Goal: Information Seeking & Learning: Find specific page/section

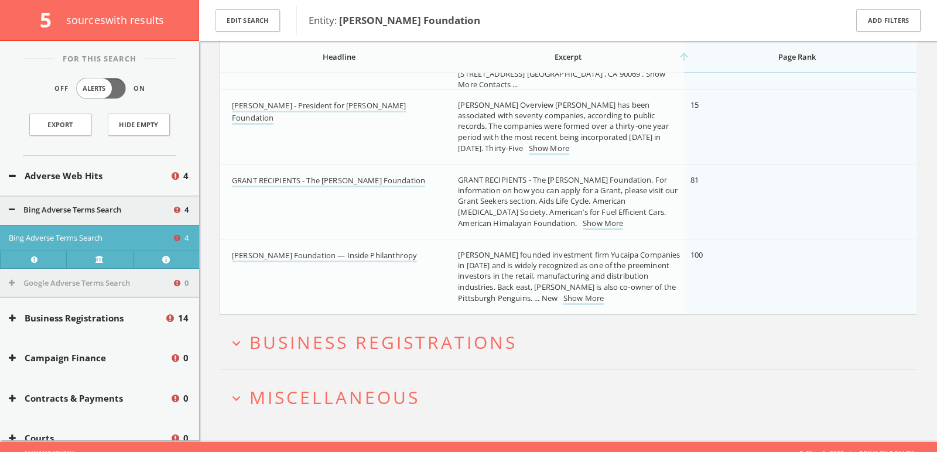
scroll to position [252, 0]
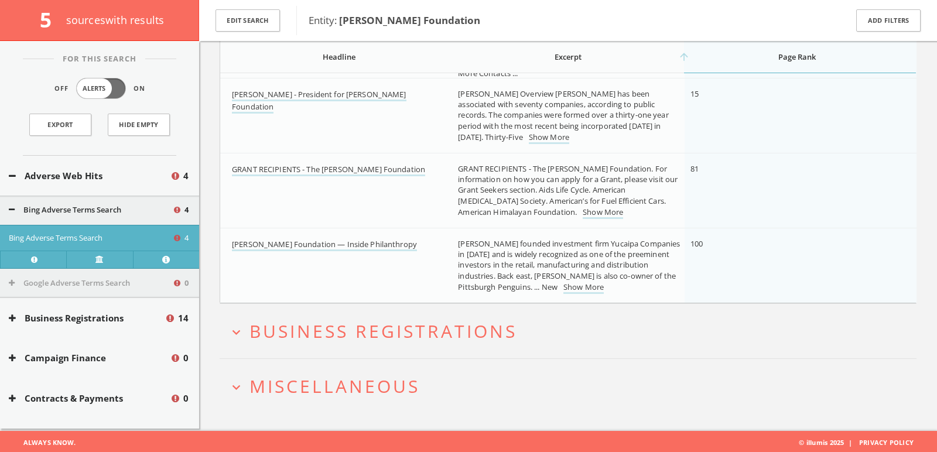
click at [329, 383] on span "Miscellaneous" at bounding box center [334, 386] width 170 height 24
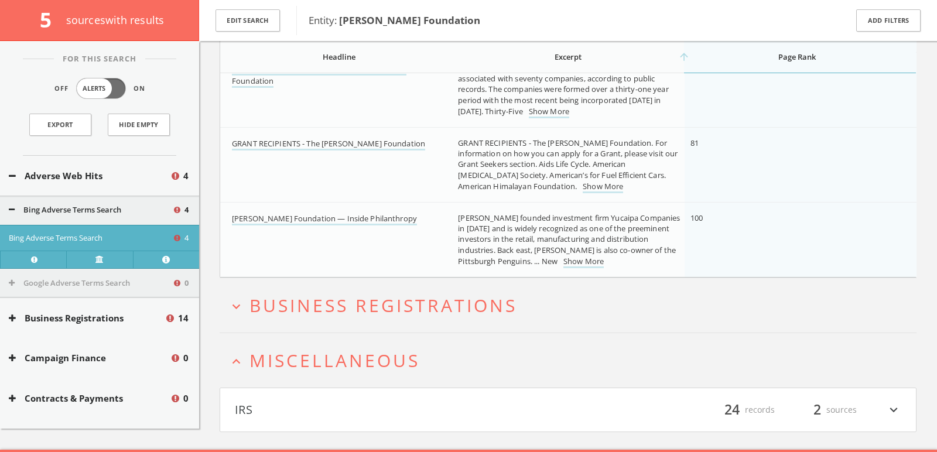
scroll to position [296, 0]
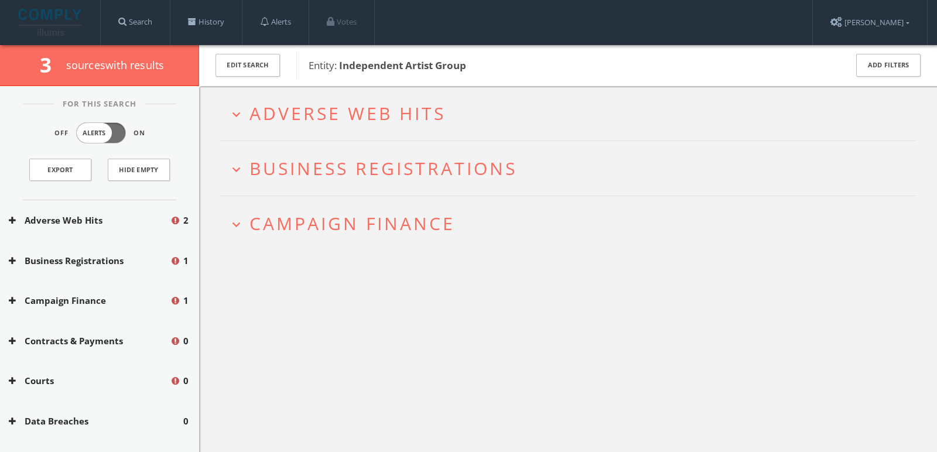
click at [441, 110] on span "Adverse Web Hits" at bounding box center [347, 113] width 196 height 24
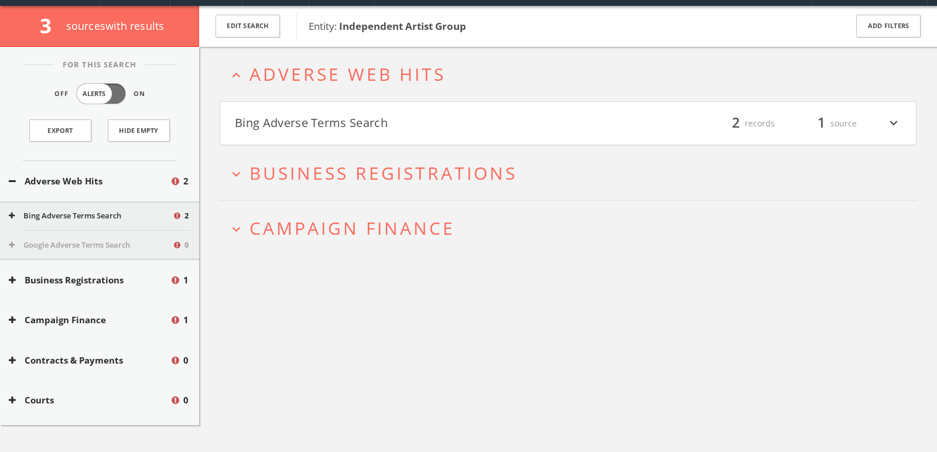
click at [377, 136] on h4 "Bing Adverse Terms Search filter_list 2 records 1 source expand_more" at bounding box center [568, 123] width 696 height 43
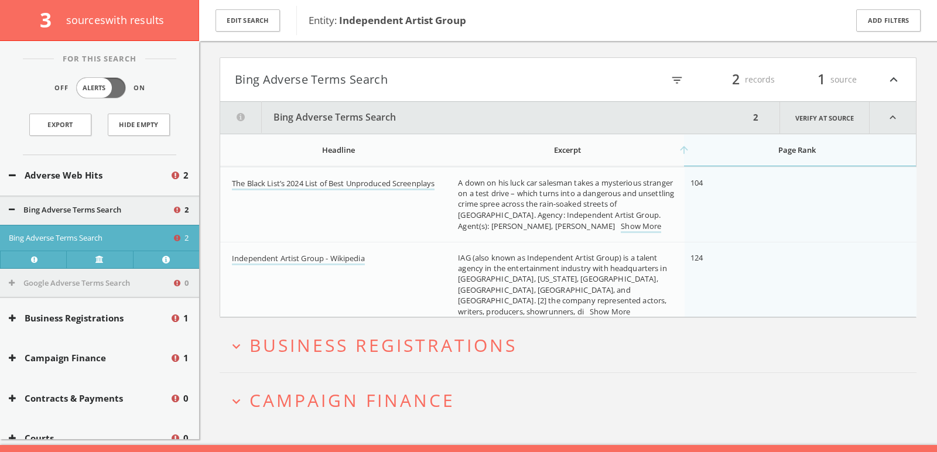
scroll to position [103, 0]
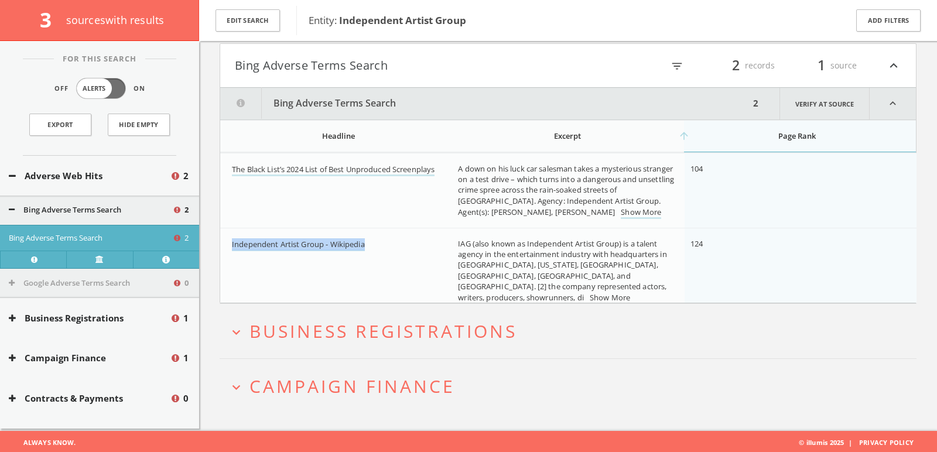
click at [320, 368] on h2 "expand_more Campaign Finance" at bounding box center [568, 386] width 697 height 54
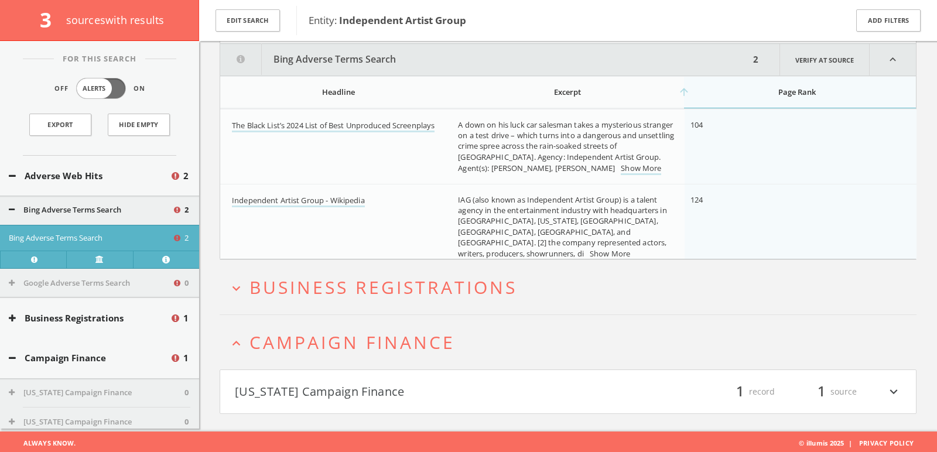
click at [324, 375] on h4 "New York Campaign Finance filter_list 1 record 1 source expand_more" at bounding box center [568, 391] width 696 height 43
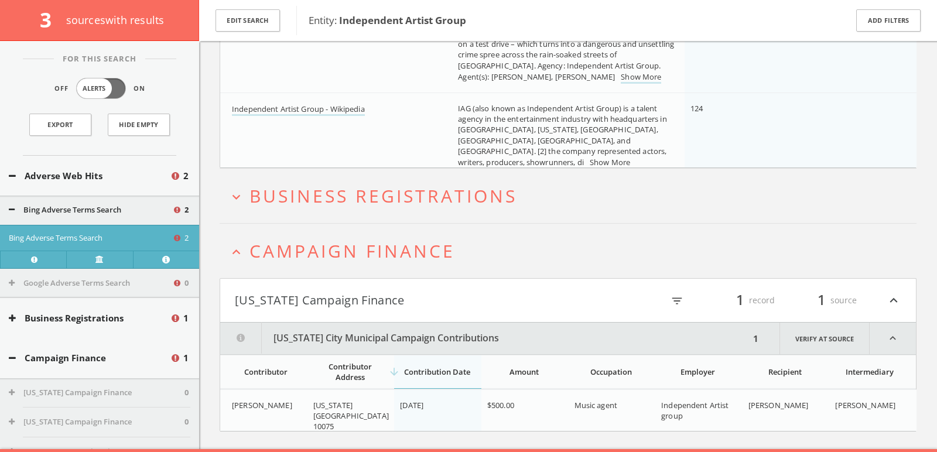
scroll to position [255, 0]
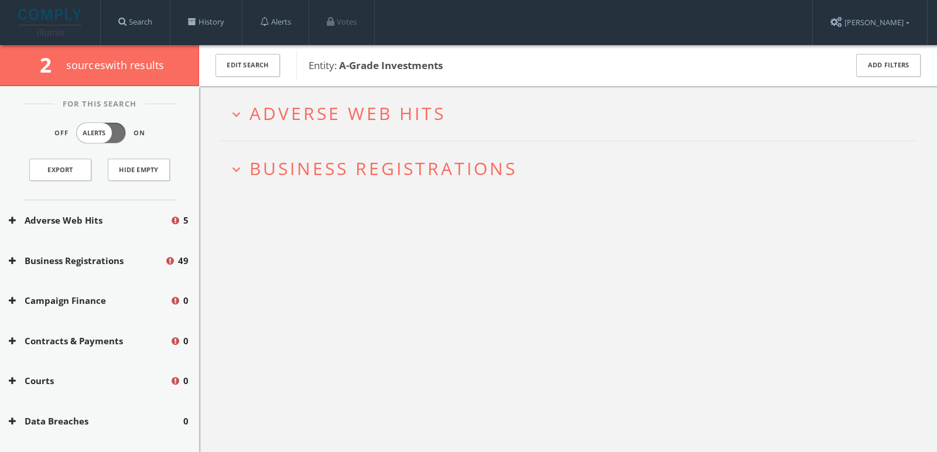
click at [381, 111] on span "Adverse Web Hits" at bounding box center [347, 113] width 196 height 24
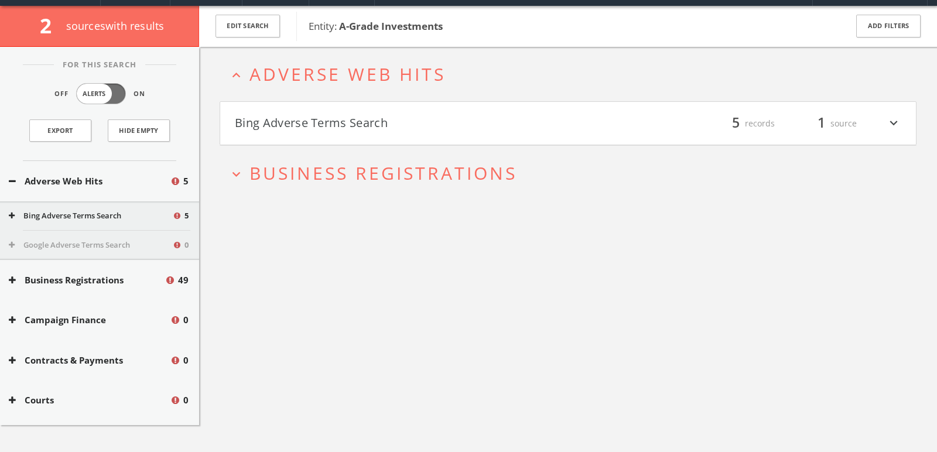
click at [369, 122] on button "Bing Adverse Terms Search" at bounding box center [401, 124] width 333 height 20
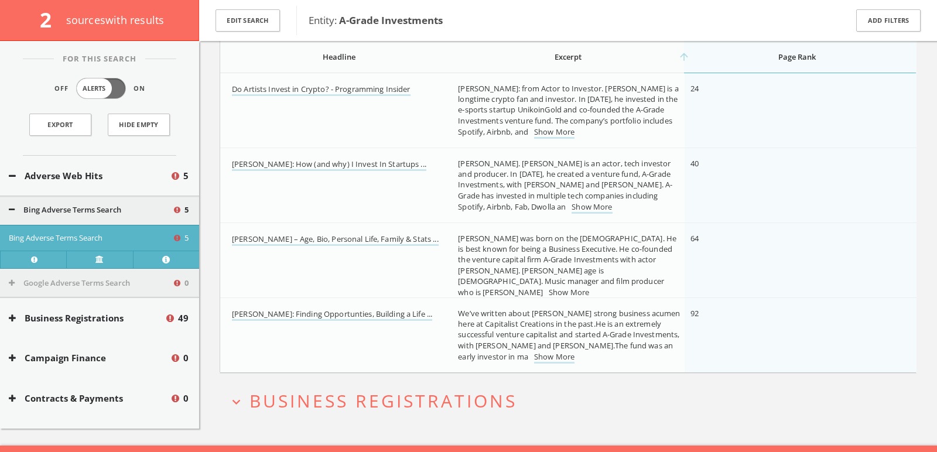
scroll to position [272, 0]
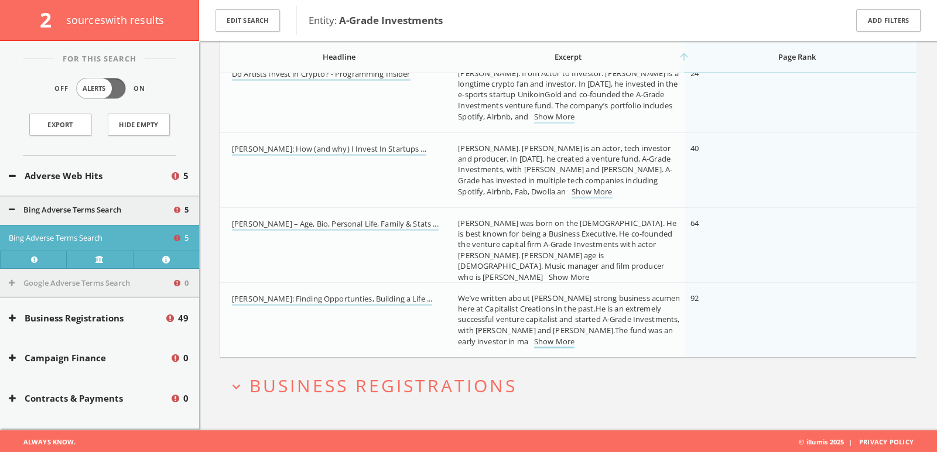
click at [561, 339] on link "Show More" at bounding box center [554, 342] width 40 height 12
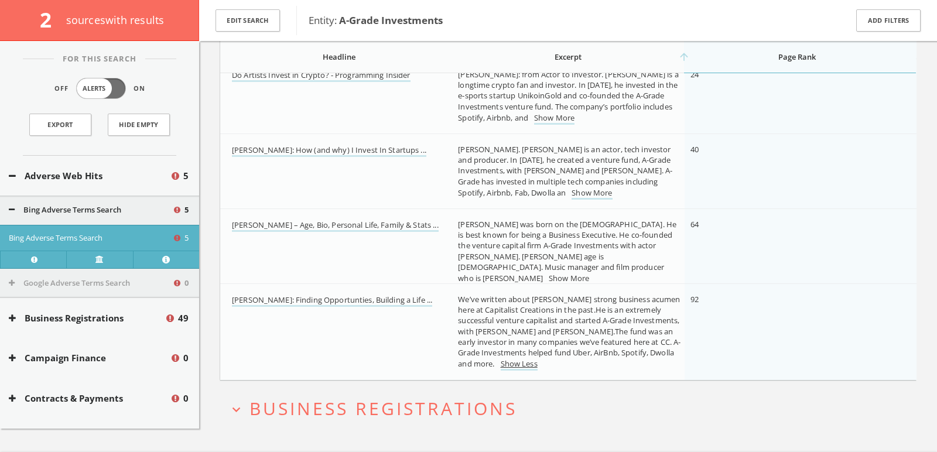
scroll to position [293, 0]
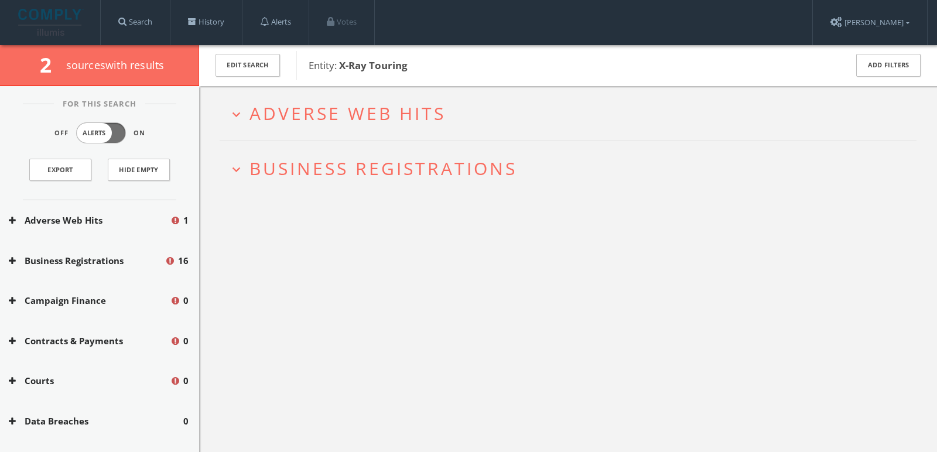
click at [498, 111] on button "expand_more Adverse Web Hits" at bounding box center [572, 113] width 688 height 19
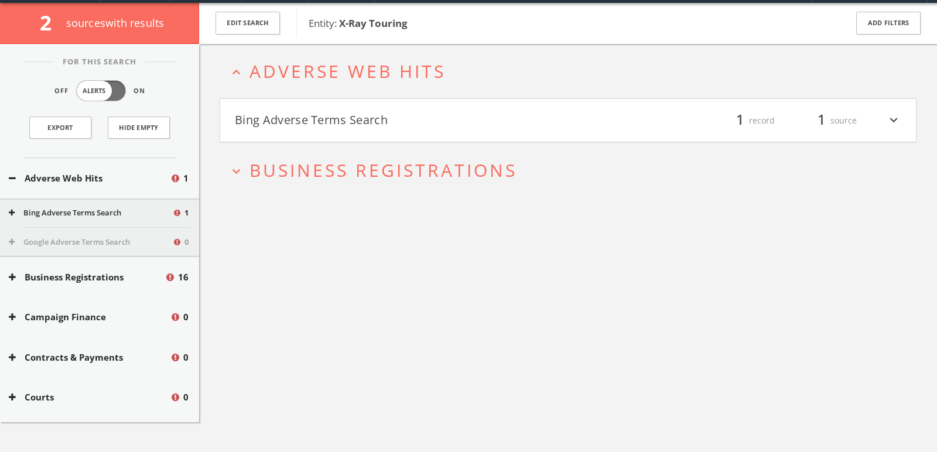
click at [499, 114] on button "Bing Adverse Terms Search" at bounding box center [401, 121] width 333 height 20
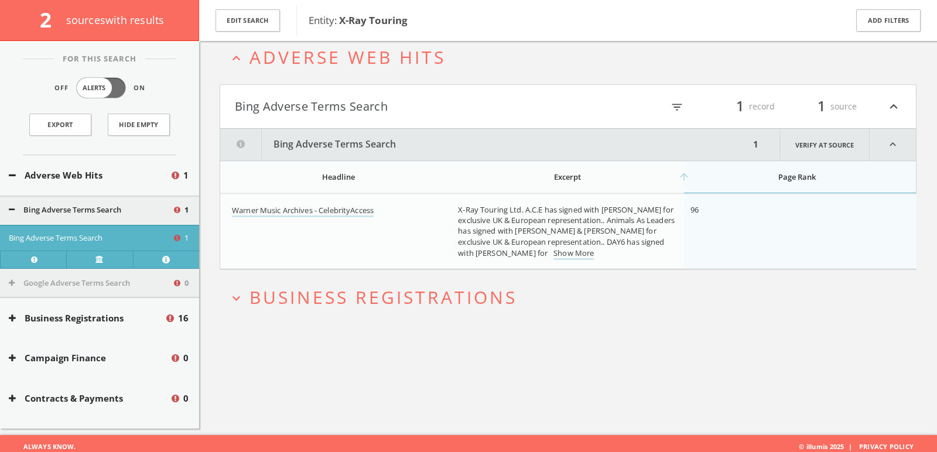
scroll to position [68, 0]
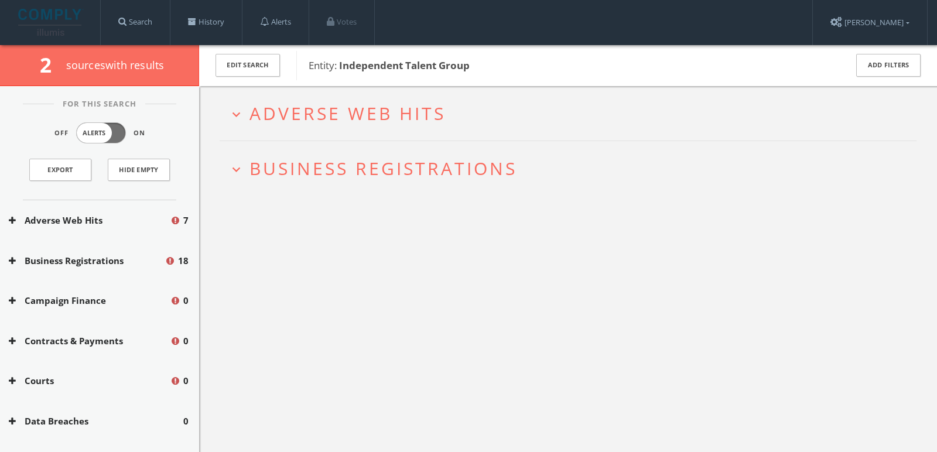
click at [405, 108] on span "Adverse Web Hits" at bounding box center [347, 113] width 196 height 24
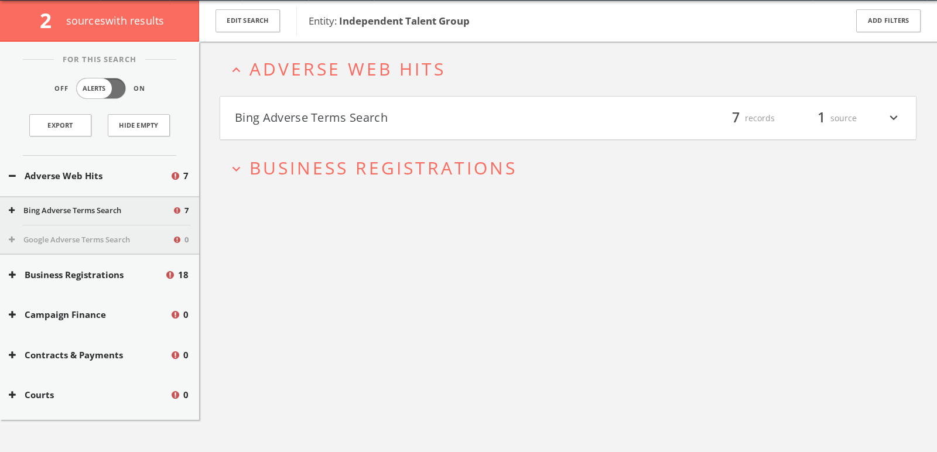
click at [405, 108] on button "Bing Adverse Terms Search" at bounding box center [401, 118] width 333 height 20
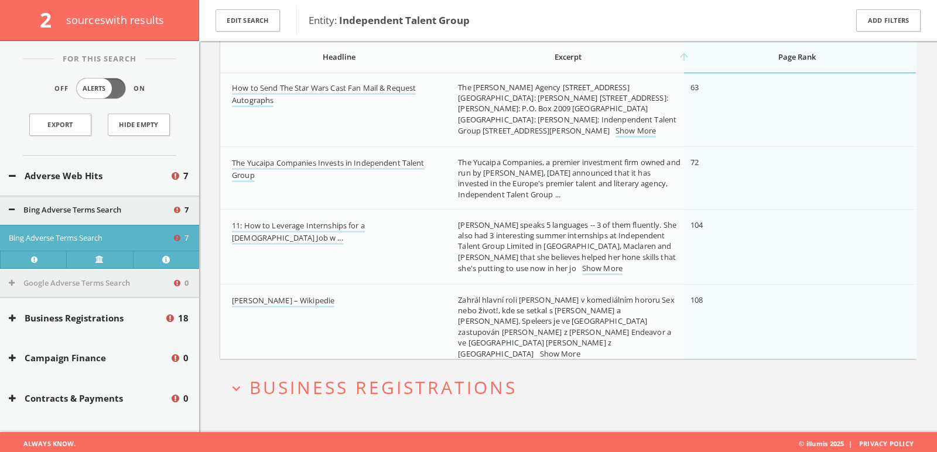
scroll to position [410, 0]
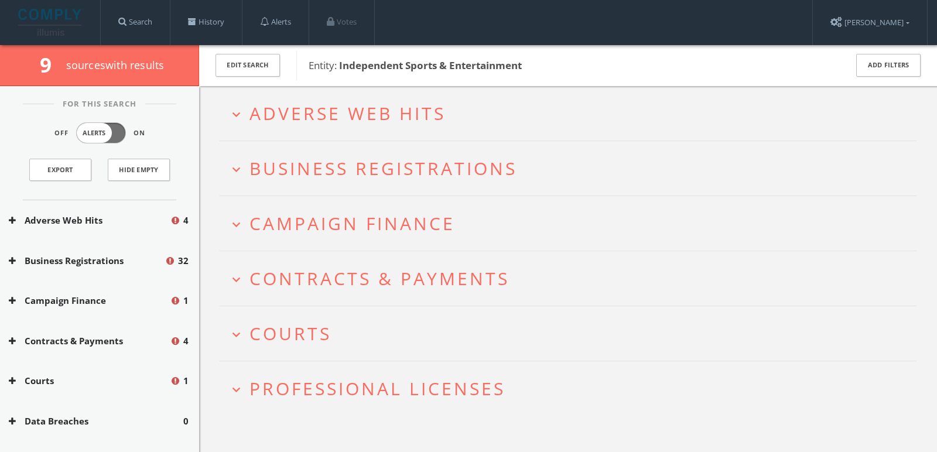
click at [344, 108] on span "Adverse Web Hits" at bounding box center [347, 113] width 196 height 24
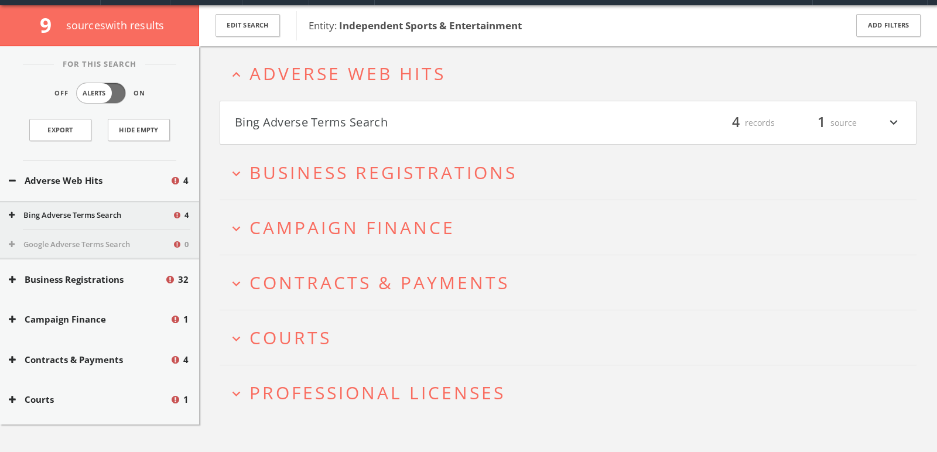
click at [344, 112] on h4 "Bing Adverse Terms Search filter_list 4 records 1 source expand_more" at bounding box center [568, 122] width 696 height 43
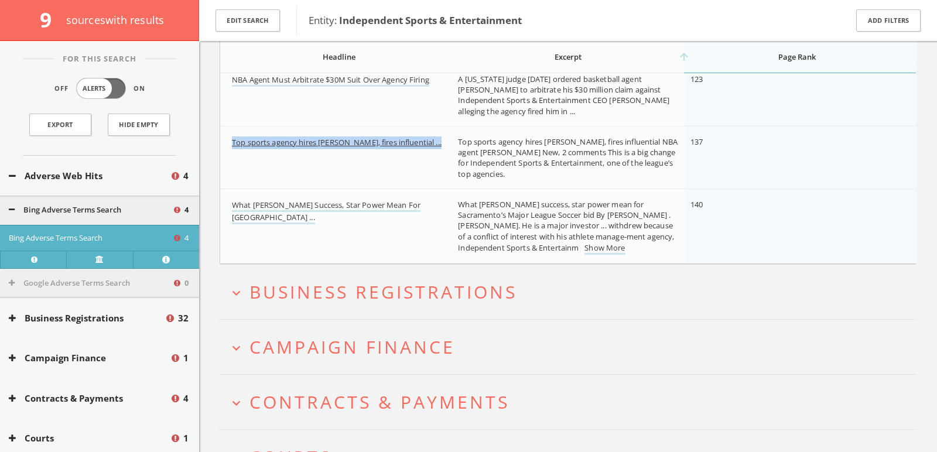
scroll to position [258, 0]
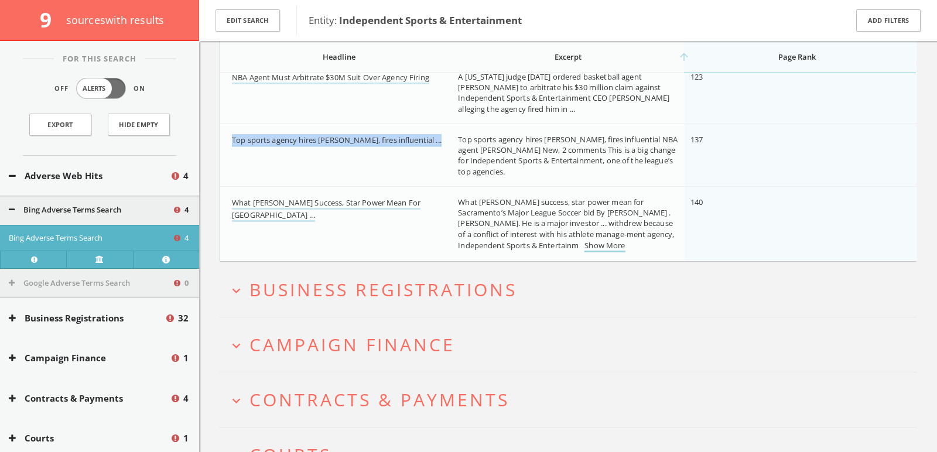
click at [599, 245] on link "Show More" at bounding box center [604, 246] width 40 height 12
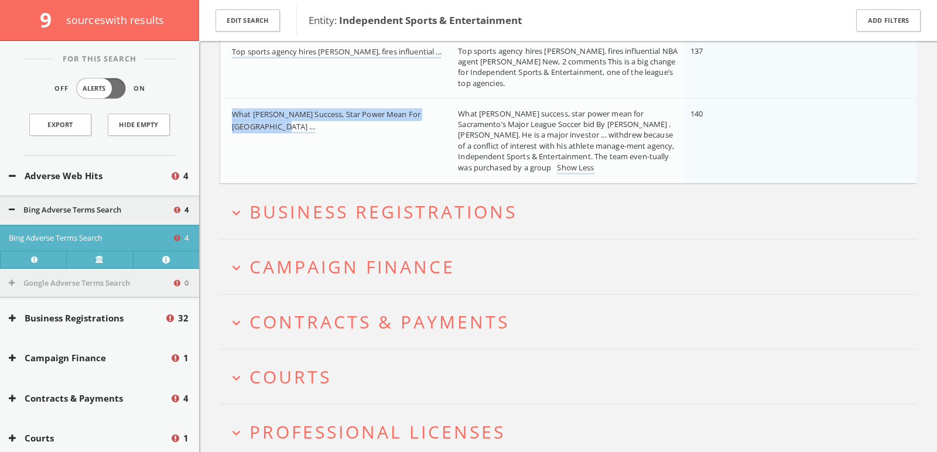
click at [376, 255] on span "Campaign Finance" at bounding box center [352, 267] width 206 height 24
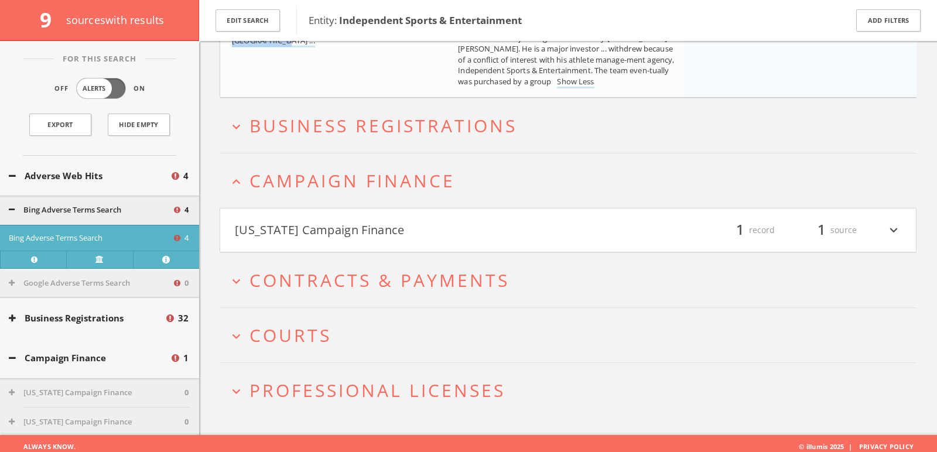
scroll to position [434, 0]
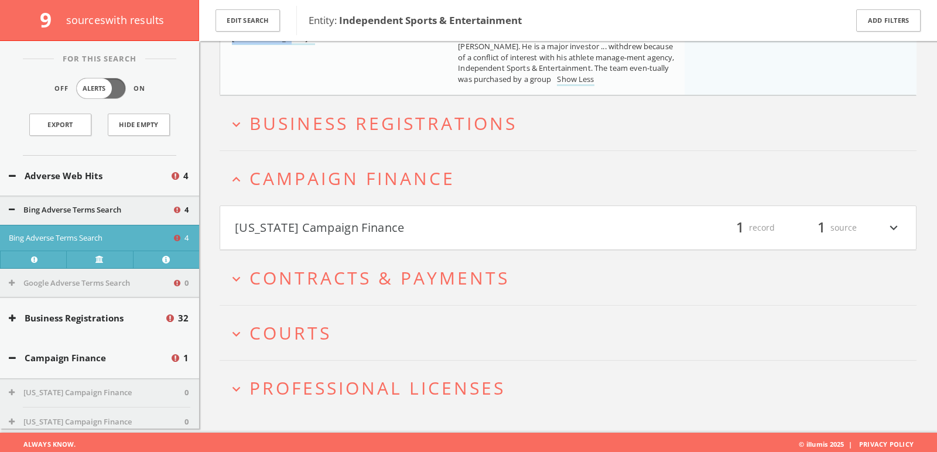
click at [364, 230] on button "[US_STATE] Campaign Finance" at bounding box center [401, 228] width 333 height 20
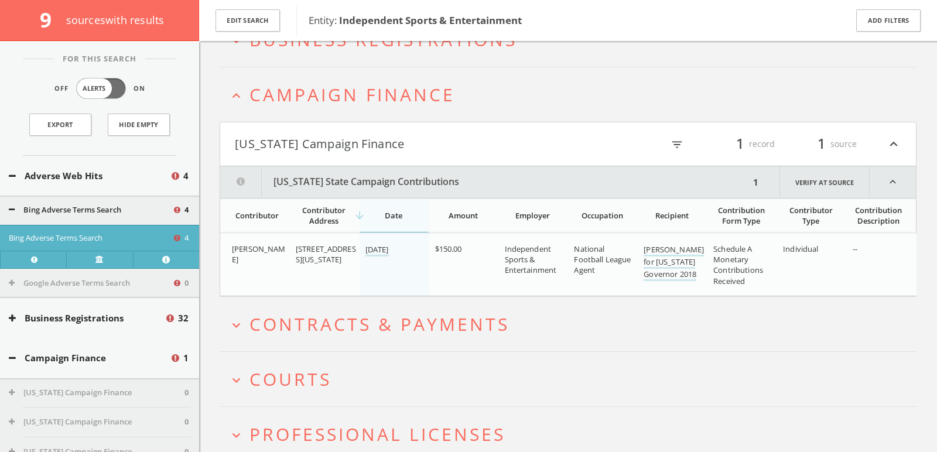
scroll to position [564, 0]
